Goal: Information Seeking & Learning: Learn about a topic

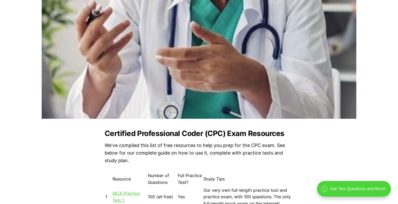
scroll to position [446, 0]
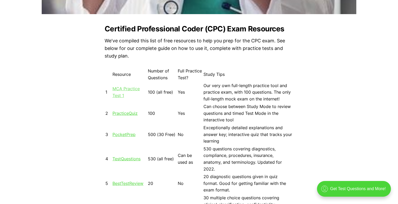
click at [126, 89] on link "MCA Practice Test 1" at bounding box center [125, 92] width 27 height 12
click at [120, 96] on link "MCA Practice Test 1" at bounding box center [125, 92] width 27 height 12
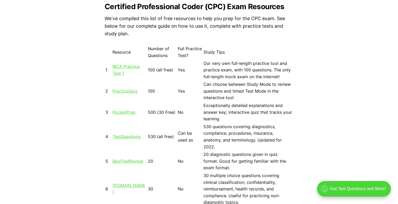
scroll to position [393, 0]
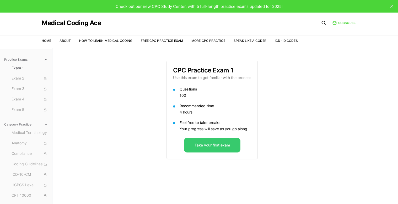
click at [213, 146] on button "Take your first exam" at bounding box center [212, 145] width 56 height 15
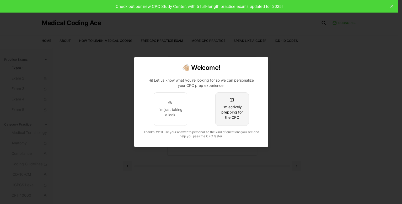
click at [229, 101] on button "I'm actively prepping for the CPC" at bounding box center [232, 110] width 34 height 34
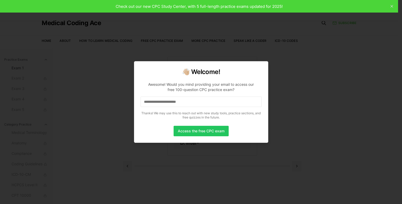
drag, startPoint x: 195, startPoint y: 98, endPoint x: 156, endPoint y: 102, distance: 39.3
click at [156, 102] on input at bounding box center [200, 102] width 121 height 10
click at [199, 130] on button "Access the free CPC exam" at bounding box center [201, 131] width 55 height 10
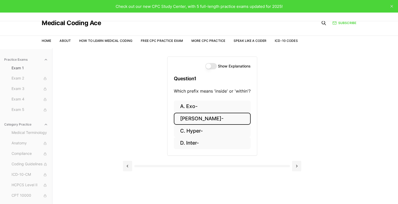
click at [198, 116] on button "B. Endo-" at bounding box center [212, 119] width 77 height 12
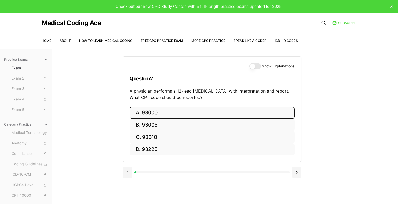
click at [161, 112] on button "A. 93000" at bounding box center [211, 113] width 165 height 12
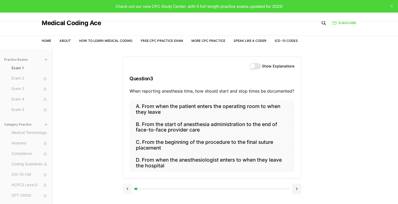
click at [127, 189] on button at bounding box center [127, 189] width 9 height 10
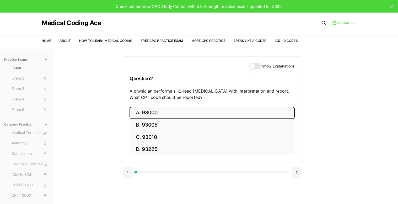
click at [135, 174] on div at bounding box center [60, 173] width 156 height 2
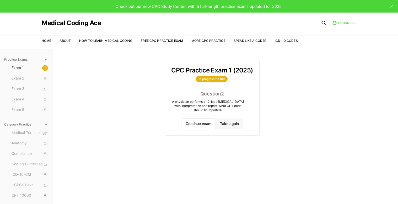
click at [219, 123] on button "Take again" at bounding box center [229, 124] width 27 height 10
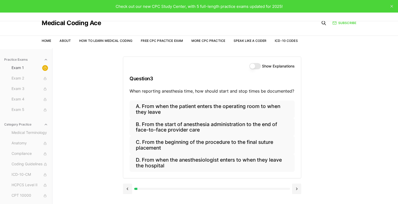
click at [252, 66] on button "Show Explanations" at bounding box center [255, 66] width 12 height 6
click at [126, 190] on button at bounding box center [127, 189] width 9 height 10
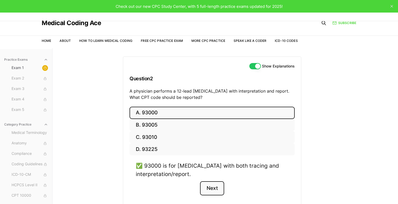
click at [214, 188] on button "Next" at bounding box center [212, 189] width 24 height 14
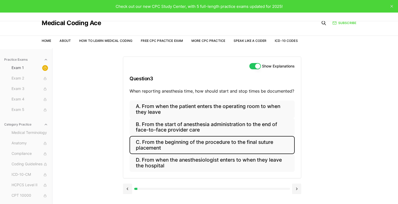
click at [164, 144] on button "C. From the beginning of the procedure to the final suture placement" at bounding box center [211, 145] width 165 height 18
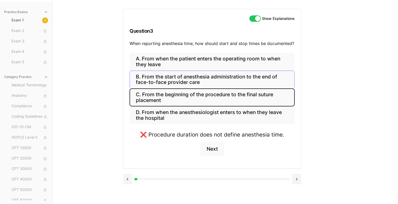
scroll to position [48, 0]
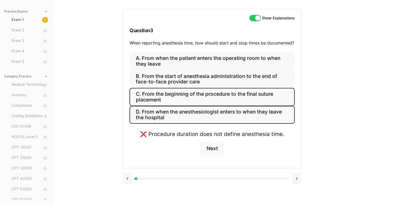
click at [182, 117] on button "D. From when the anesthesiologist enters to when they leave the hospital" at bounding box center [211, 115] width 165 height 18
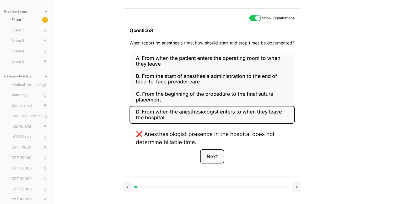
click at [216, 156] on button "Next" at bounding box center [212, 157] width 24 height 14
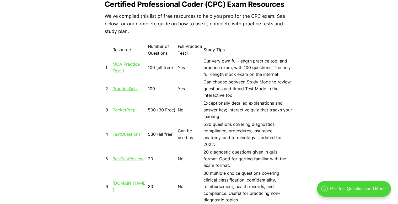
scroll to position [472, 0]
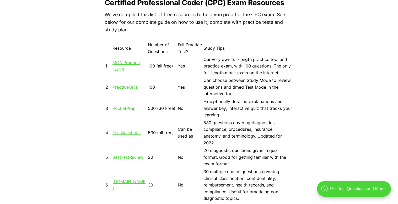
click at [136, 132] on link "TestQuestions" at bounding box center [126, 132] width 28 height 5
click at [121, 64] on link "MCA Practice Test 1" at bounding box center [125, 66] width 27 height 12
click at [120, 63] on link "MCA Practice Test 1" at bounding box center [125, 66] width 27 height 12
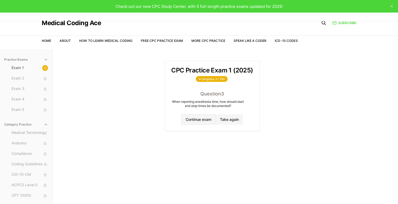
click at [201, 120] on button "Continue exam" at bounding box center [198, 120] width 35 height 10
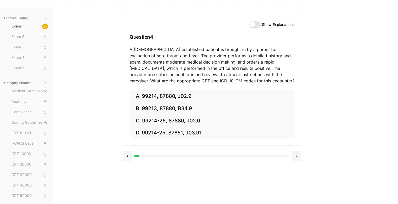
scroll to position [48, 0]
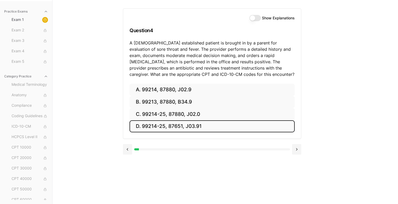
click at [147, 125] on button "D. 99214-25, 87651, J03.91" at bounding box center [211, 127] width 165 height 12
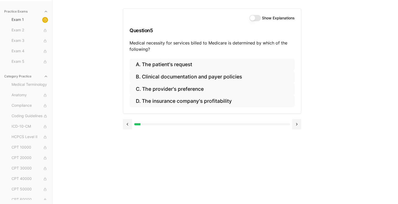
click at [253, 17] on button "Show Explanations" at bounding box center [255, 18] width 12 height 6
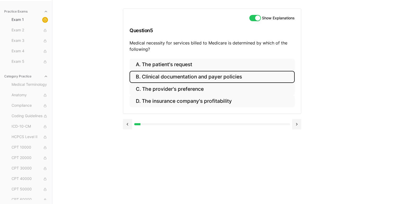
click at [184, 75] on button "B. Clinical documentation and payer policies" at bounding box center [211, 77] width 165 height 12
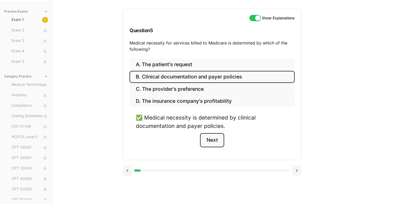
click at [208, 137] on button "Next" at bounding box center [212, 140] width 24 height 14
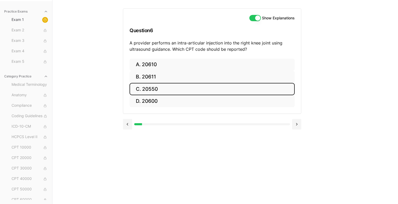
click at [160, 86] on button "C. 20550" at bounding box center [211, 89] width 165 height 12
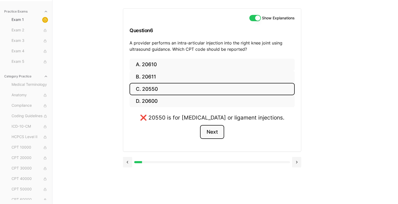
click at [217, 132] on button "Next" at bounding box center [212, 132] width 24 height 14
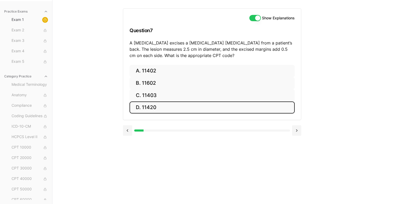
click at [144, 105] on button "D. 11420" at bounding box center [211, 108] width 165 height 12
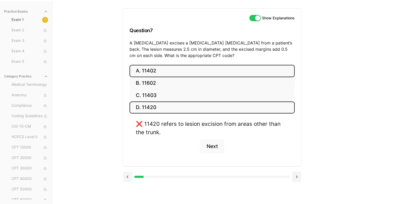
click at [196, 68] on button "A. 11402" at bounding box center [211, 71] width 165 height 12
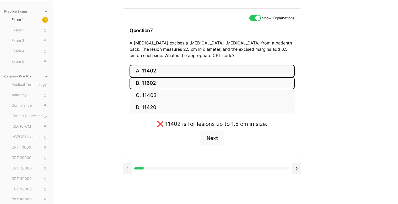
click at [177, 83] on button "B. 11602" at bounding box center [211, 83] width 165 height 12
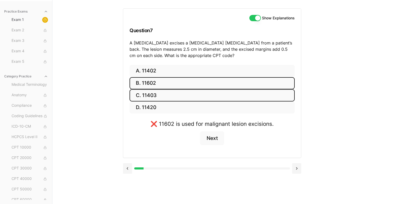
click at [160, 94] on button "C. 11403" at bounding box center [211, 95] width 165 height 12
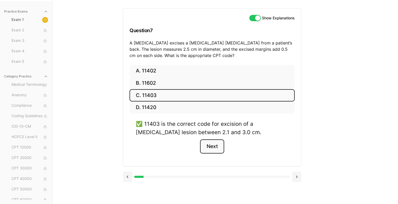
click at [211, 147] on button "Next" at bounding box center [212, 147] width 24 height 14
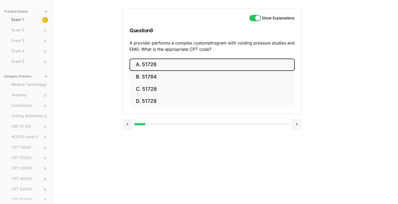
click at [190, 63] on button "A. 51726" at bounding box center [211, 65] width 165 height 12
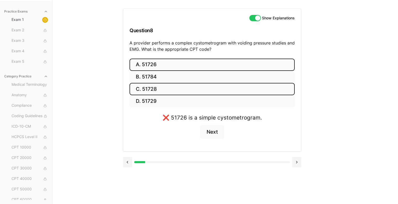
click at [163, 86] on button "C. 51728" at bounding box center [211, 89] width 165 height 12
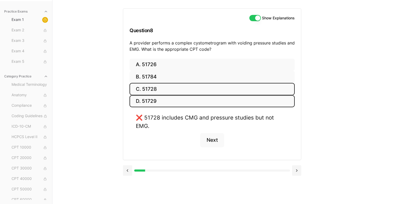
click at [186, 97] on button "D. 51729" at bounding box center [211, 101] width 165 height 12
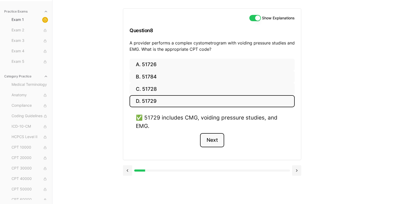
click at [208, 139] on button "Next" at bounding box center [212, 140] width 24 height 14
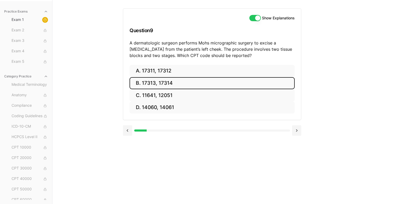
click at [139, 81] on button "B. 17313, 17314" at bounding box center [211, 83] width 165 height 12
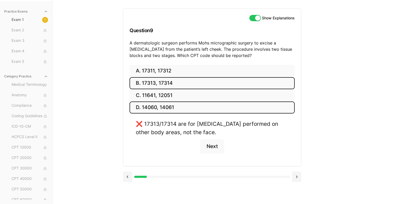
click at [197, 109] on button "D. 14060, 14061" at bounding box center [211, 108] width 165 height 12
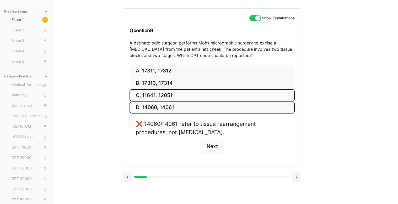
click at [198, 95] on button "C. 11641, 12051" at bounding box center [211, 95] width 165 height 12
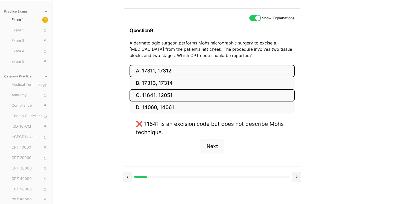
click at [199, 70] on button "A. 17311, 17312" at bounding box center [211, 71] width 165 height 12
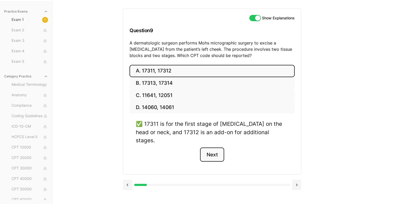
click at [214, 148] on button "Next" at bounding box center [212, 155] width 24 height 14
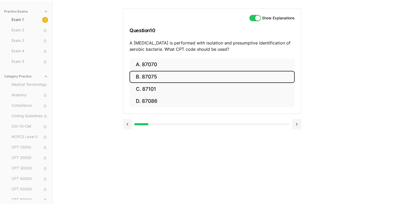
click at [158, 75] on button "B. 87075" at bounding box center [211, 77] width 165 height 12
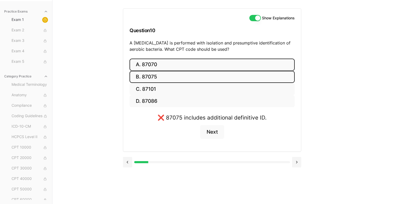
click at [157, 63] on button "A. 87070" at bounding box center [211, 65] width 165 height 12
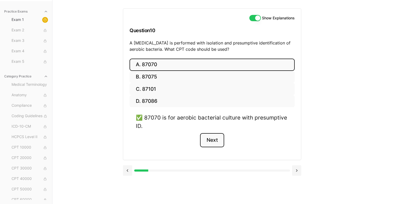
click at [215, 139] on button "Next" at bounding box center [212, 140] width 24 height 14
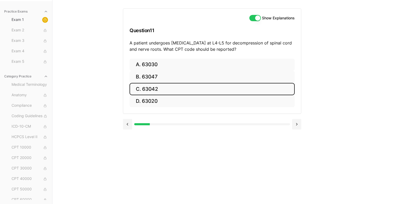
click at [164, 88] on button "C. 63042" at bounding box center [211, 89] width 165 height 12
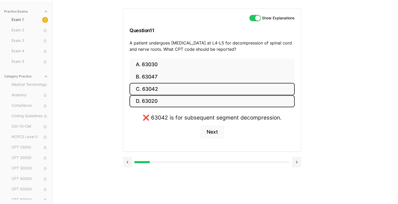
click at [157, 100] on button "D. 63020" at bounding box center [211, 101] width 165 height 12
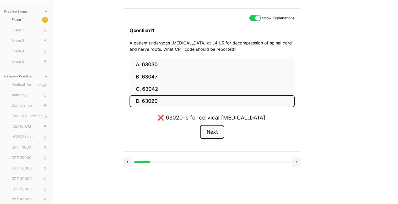
click at [215, 131] on button "Next" at bounding box center [212, 132] width 24 height 14
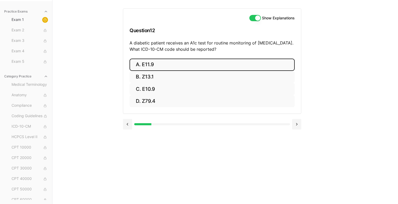
click at [160, 64] on button "A. E11.9" at bounding box center [211, 65] width 165 height 12
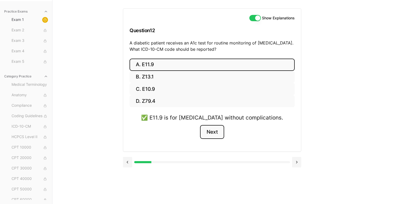
click at [210, 134] on button "Next" at bounding box center [212, 132] width 24 height 14
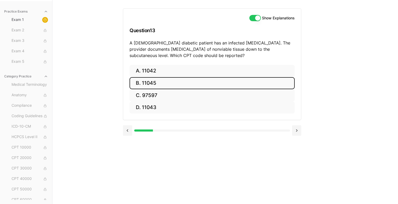
click at [165, 83] on button "B. 11045" at bounding box center [211, 83] width 165 height 12
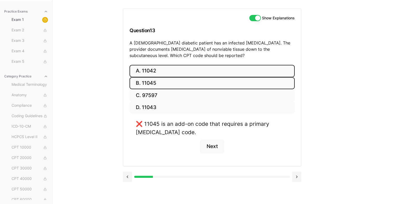
click at [159, 70] on button "A. 11042" at bounding box center [211, 71] width 165 height 12
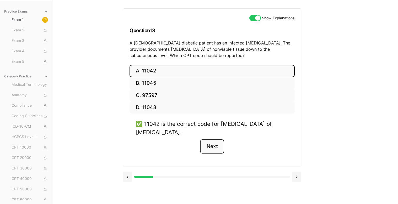
click at [216, 145] on button "Next" at bounding box center [212, 147] width 24 height 14
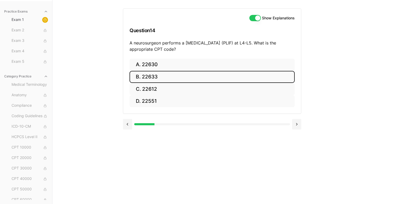
click at [170, 73] on button "B. 22633" at bounding box center [211, 77] width 165 height 12
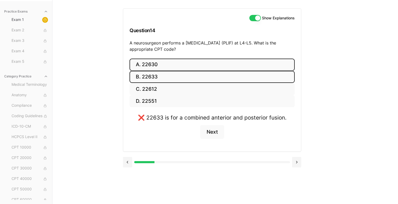
click at [166, 65] on button "A. 22630" at bounding box center [211, 65] width 165 height 12
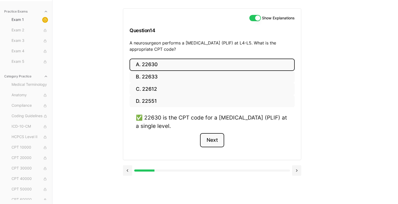
click at [218, 137] on button "Next" at bounding box center [212, 140] width 24 height 14
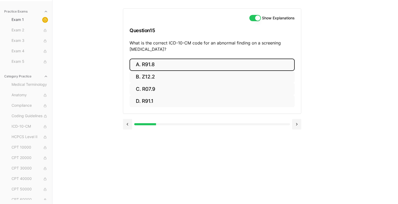
click at [176, 62] on button "A. R91.8" at bounding box center [211, 65] width 165 height 12
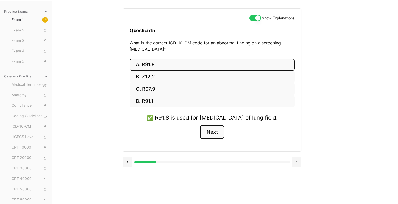
click at [215, 139] on button "Next" at bounding box center [212, 132] width 24 height 14
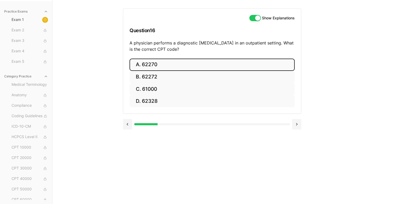
click at [172, 62] on button "A. 62270" at bounding box center [211, 65] width 165 height 12
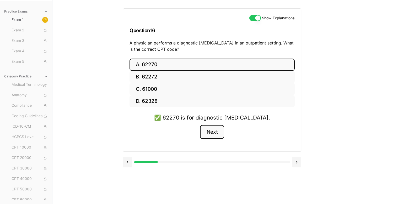
click at [213, 134] on button "Next" at bounding box center [212, 132] width 24 height 14
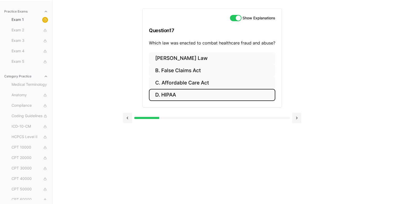
click at [184, 93] on button "D. HIPAA" at bounding box center [212, 95] width 126 height 12
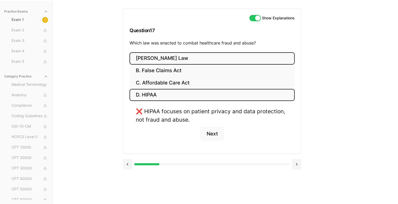
click at [171, 60] on button "A. Stark Law" at bounding box center [211, 58] width 165 height 12
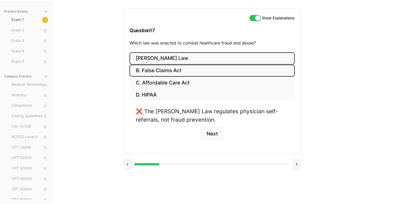
click at [184, 71] on button "B. False Claims Act" at bounding box center [211, 71] width 165 height 12
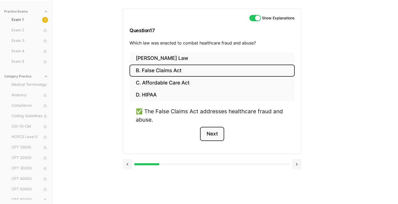
click at [215, 134] on button "Next" at bounding box center [212, 134] width 24 height 14
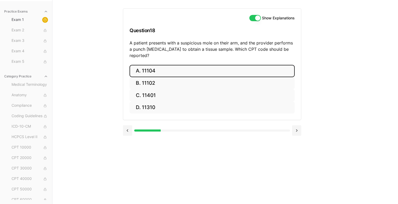
click at [154, 65] on button "A. 11104" at bounding box center [211, 71] width 165 height 12
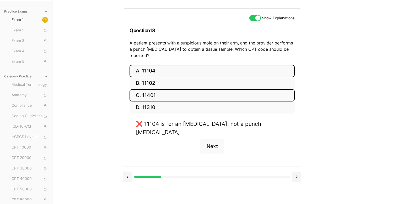
click at [159, 89] on button "C. 11401" at bounding box center [211, 95] width 165 height 12
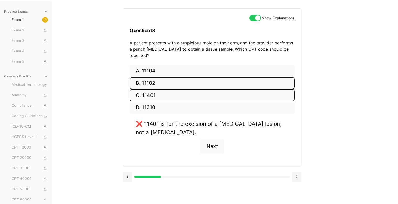
click at [158, 77] on button "B. 11102" at bounding box center [211, 83] width 165 height 12
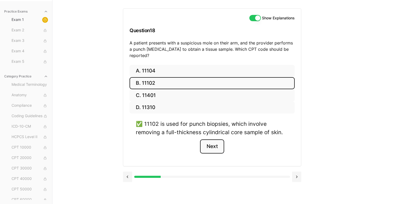
click at [219, 140] on button "Next" at bounding box center [212, 147] width 24 height 14
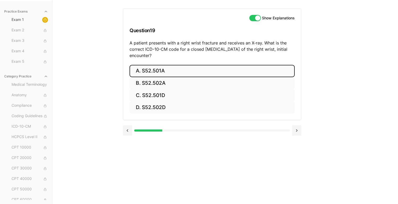
click at [181, 70] on button "A. S52.501A" at bounding box center [211, 71] width 165 height 12
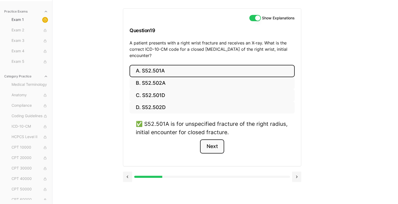
click at [214, 147] on button "Next" at bounding box center [212, 147] width 24 height 14
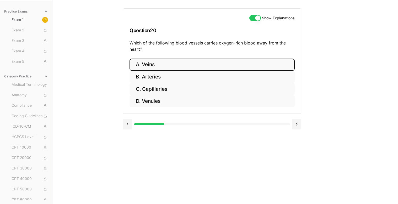
click at [187, 62] on button "A. Veins" at bounding box center [211, 65] width 165 height 12
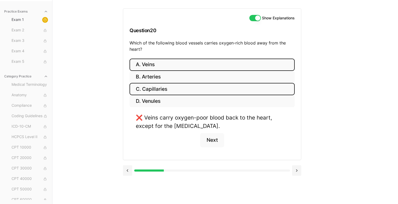
click at [187, 85] on button "C. Capillaries" at bounding box center [211, 89] width 165 height 12
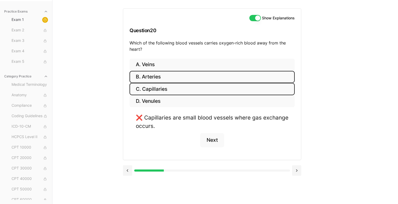
click at [196, 76] on button "B. Arteries" at bounding box center [211, 77] width 165 height 12
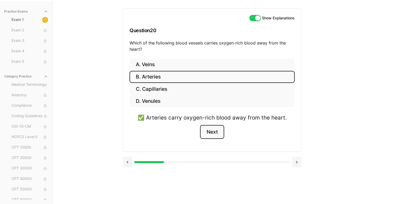
click at [215, 132] on button "Next" at bounding box center [212, 132] width 24 height 14
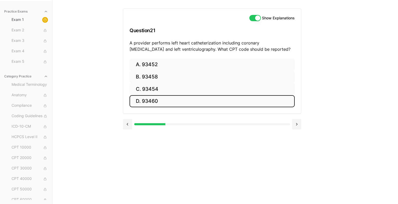
click at [177, 101] on button "D. 93460" at bounding box center [211, 101] width 165 height 12
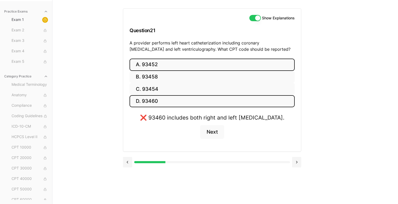
click at [171, 65] on button "A. 93452" at bounding box center [211, 65] width 165 height 12
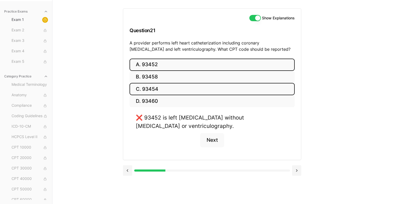
click at [186, 88] on button "C. 93454" at bounding box center [211, 89] width 165 height 12
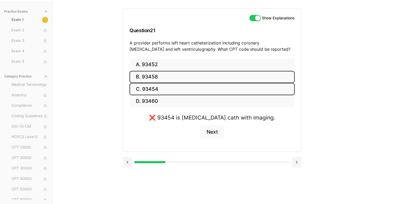
click at [188, 77] on button "B. 93458" at bounding box center [211, 77] width 165 height 12
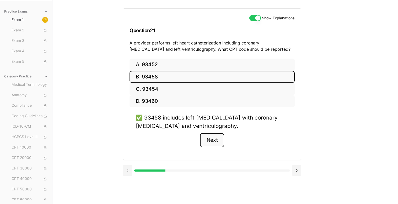
click at [215, 140] on button "Next" at bounding box center [212, 140] width 24 height 14
